Goal: Check status: Check status

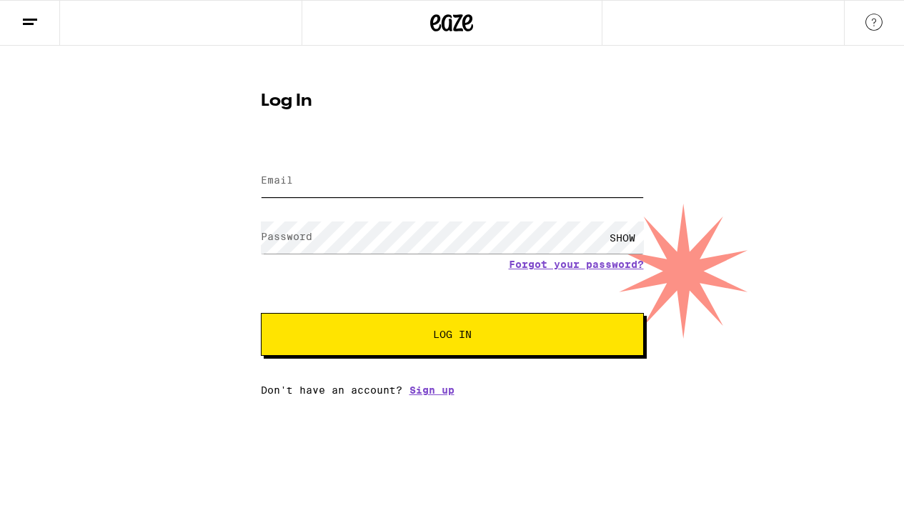
type input "[EMAIL_ADDRESS][DOMAIN_NAME]"
click at [452, 336] on button "Log In" at bounding box center [452, 334] width 383 height 43
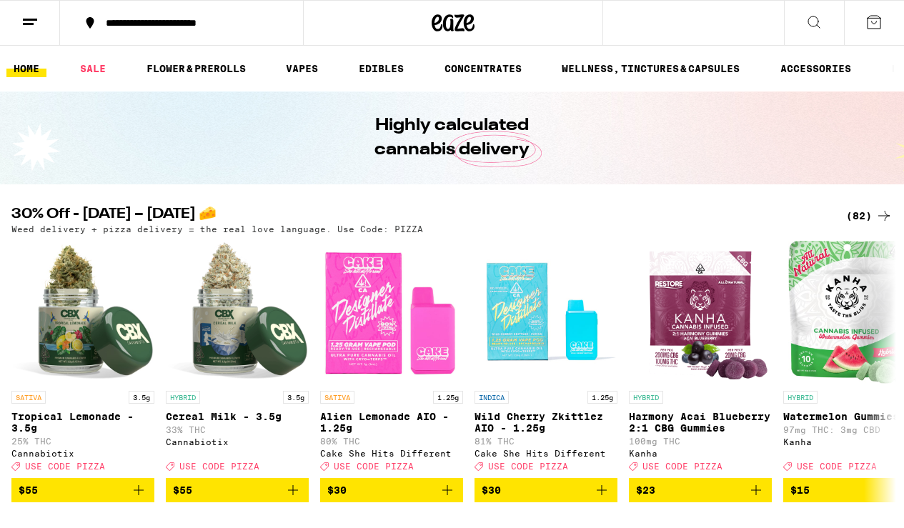
click at [36, 17] on icon at bounding box center [29, 22] width 17 height 17
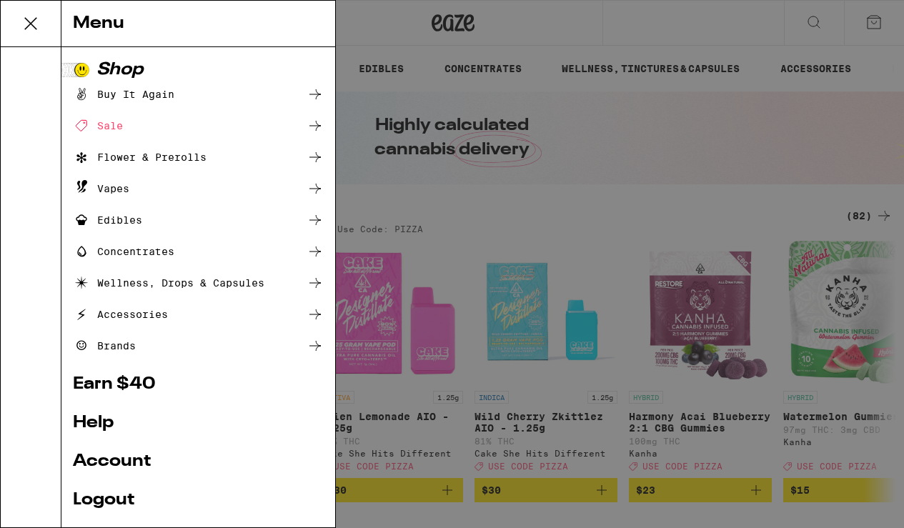
click at [108, 462] on link "Account" at bounding box center [198, 461] width 251 height 17
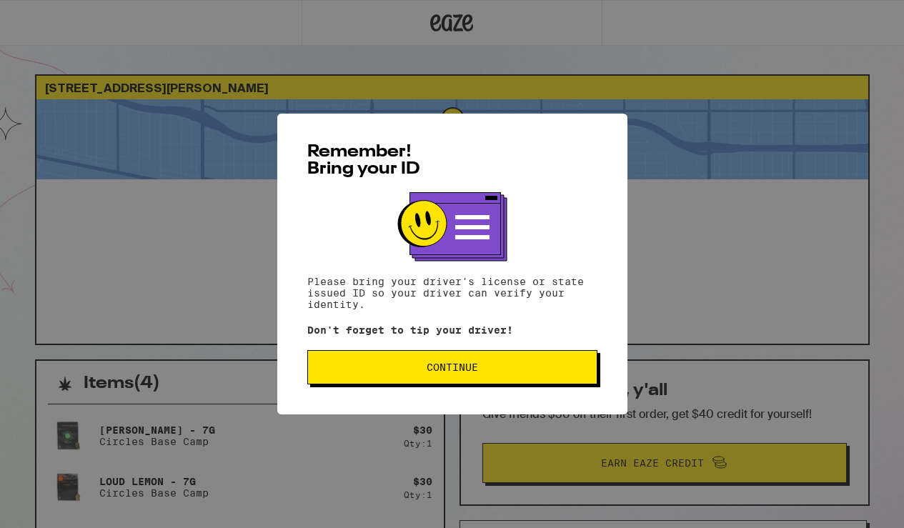
click at [437, 365] on span "Continue" at bounding box center [452, 367] width 51 height 10
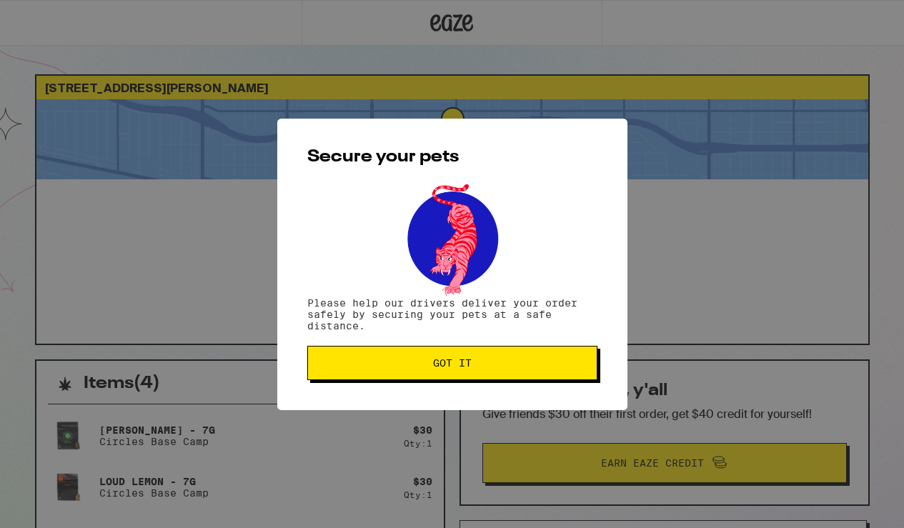
click at [437, 365] on span "Got it" at bounding box center [452, 363] width 39 height 10
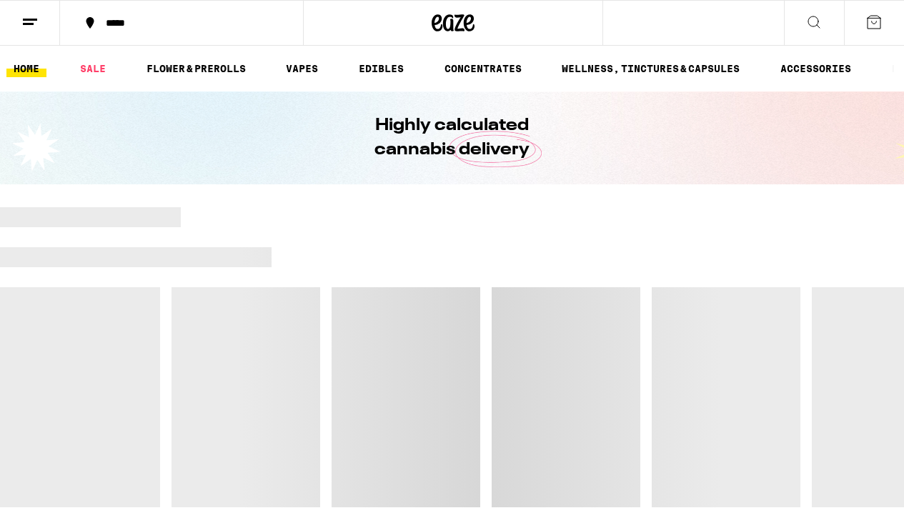
click at [39, 24] on button at bounding box center [30, 23] width 60 height 45
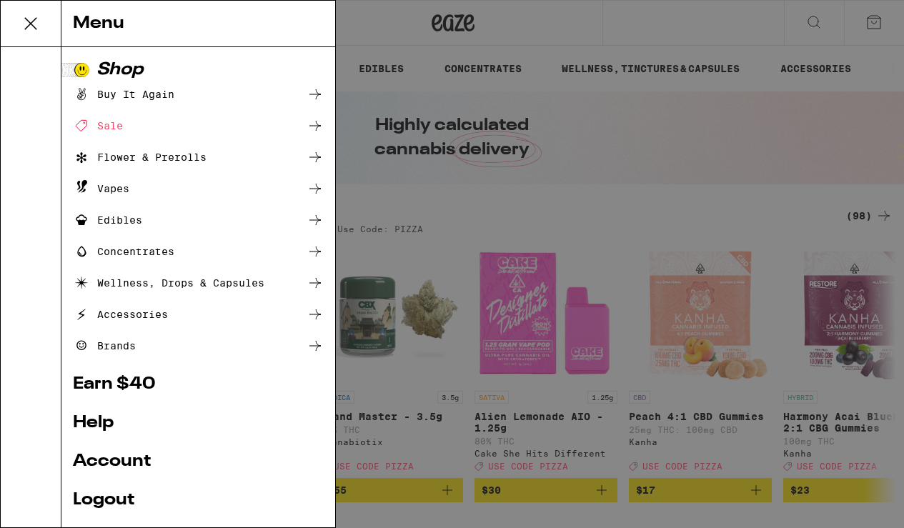
click at [133, 466] on link "Account" at bounding box center [198, 461] width 251 height 17
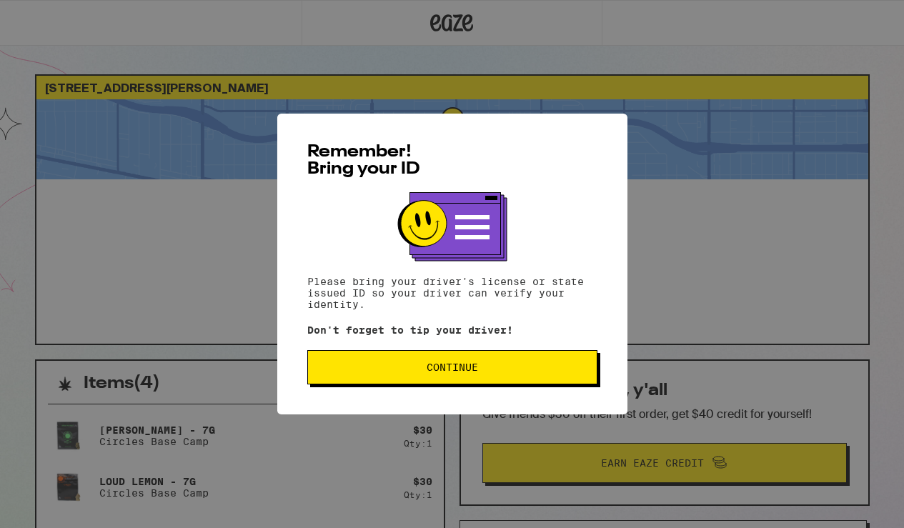
click at [496, 379] on button "Continue" at bounding box center [452, 367] width 290 height 34
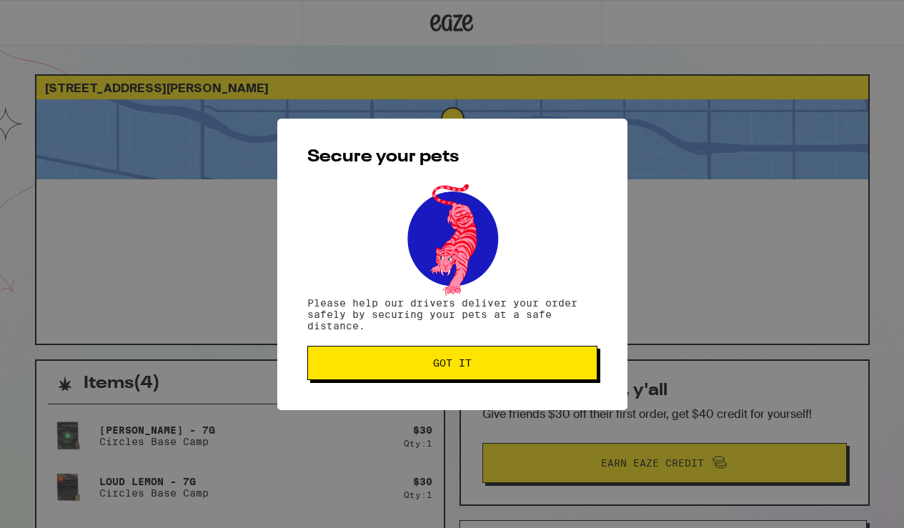
click at [496, 379] on button "Got it" at bounding box center [452, 363] width 290 height 34
